Goal: Entertainment & Leisure: Browse casually

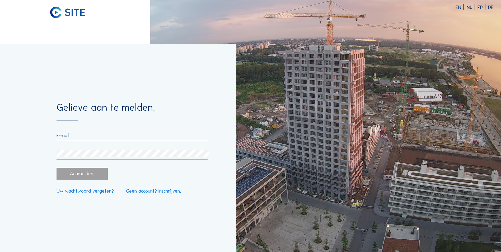
type input "[PERSON_NAME][EMAIL_ADDRESS][DOMAIN_NAME]"
click at [66, 172] on div "Aanmelden." at bounding box center [82, 174] width 51 height 12
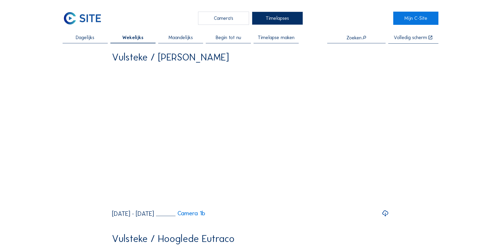
click at [176, 36] on span "Maandelijks" at bounding box center [180, 37] width 24 height 5
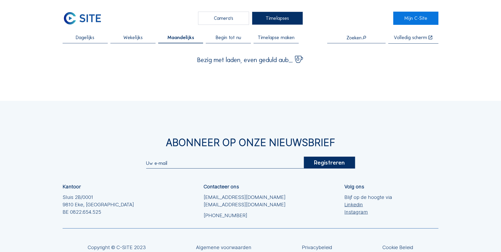
click at [133, 37] on span "Wekelijks" at bounding box center [132, 37] width 19 height 5
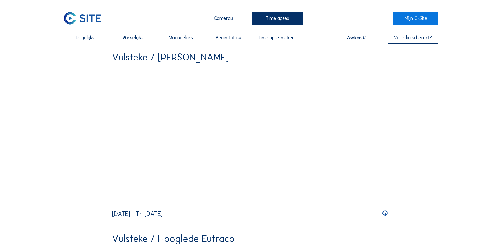
click at [222, 21] on div "Camera's" at bounding box center [223, 18] width 51 height 13
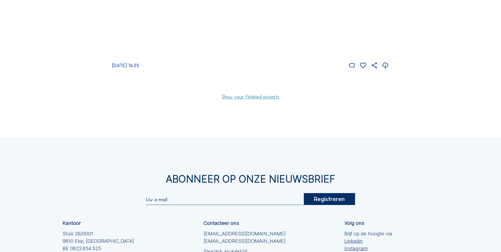
scroll to position [1645, 0]
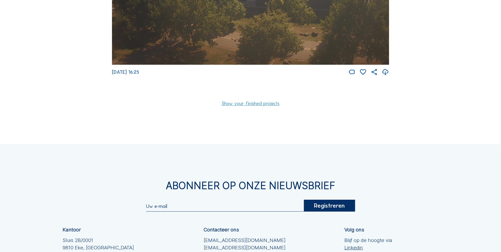
click at [259, 106] on link "Show your finished projects" at bounding box center [251, 103] width 58 height 5
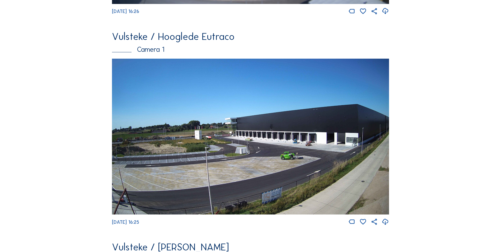
scroll to position [1275, 0]
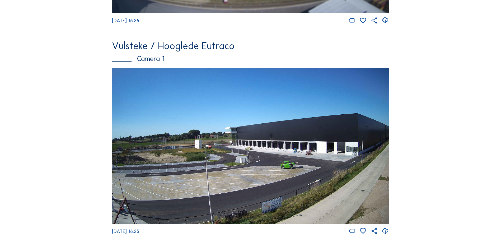
click at [228, 131] on img at bounding box center [250, 146] width 277 height 156
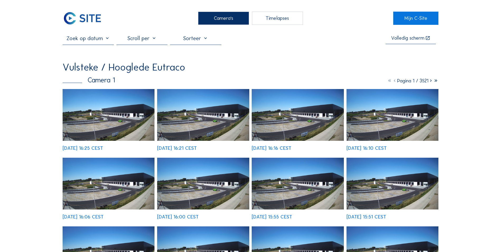
click at [107, 60] on div "Volledig scherm Vulsteke / [GEOGRAPHIC_DATA] Eutraco Camera 1 Pagina 1 / 3521 […" at bounding box center [251, 196] width 376 height 322
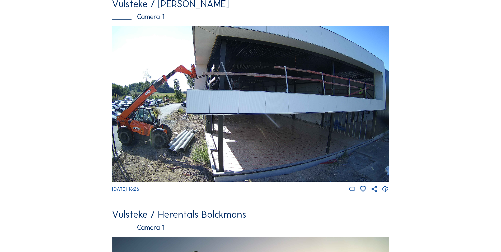
scroll to position [317, 0]
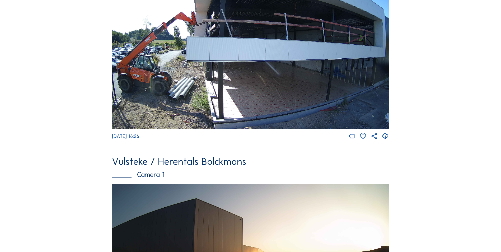
click at [290, 107] on img at bounding box center [250, 51] width 277 height 156
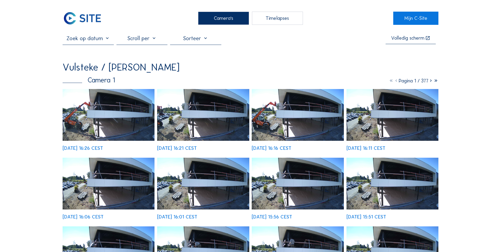
click at [432, 83] on icon at bounding box center [430, 81] width 5 height 6
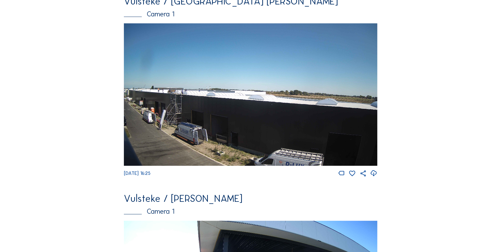
scroll to position [48, 0]
